Goal: Navigation & Orientation: Understand site structure

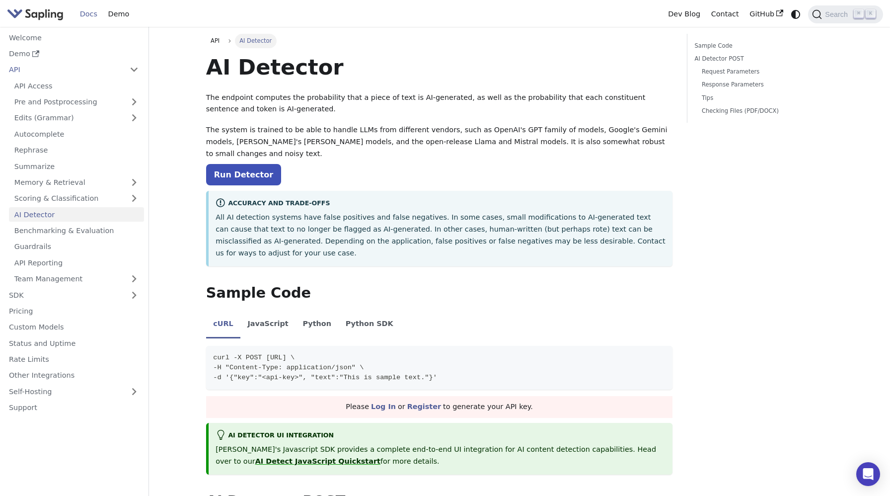
click at [30, 17] on img "Main" at bounding box center [35, 14] width 57 height 14
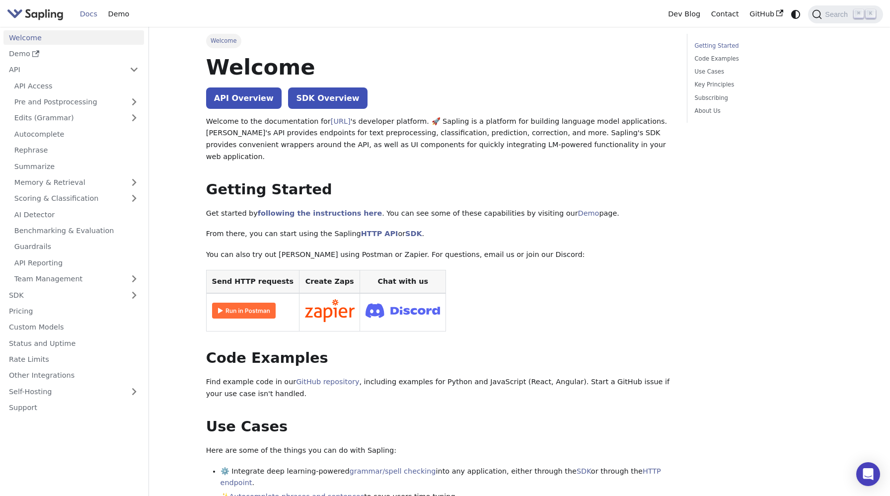
click at [39, 18] on img "Main" at bounding box center [35, 14] width 57 height 14
click at [30, 14] on img "Main" at bounding box center [35, 14] width 57 height 14
click at [34, 17] on img "Main" at bounding box center [35, 14] width 57 height 14
